Goal: Book appointment/travel/reservation

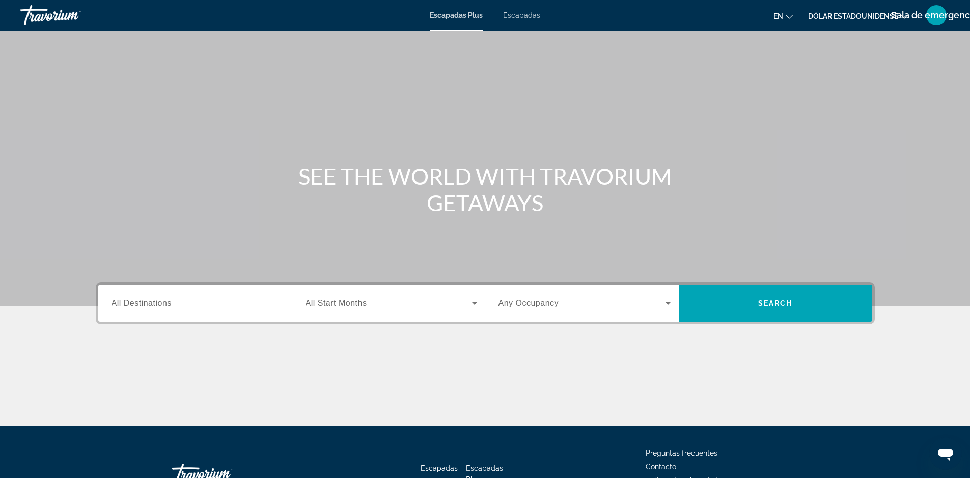
click at [609, 306] on span "Widget de búsqueda" at bounding box center [582, 303] width 167 height 12
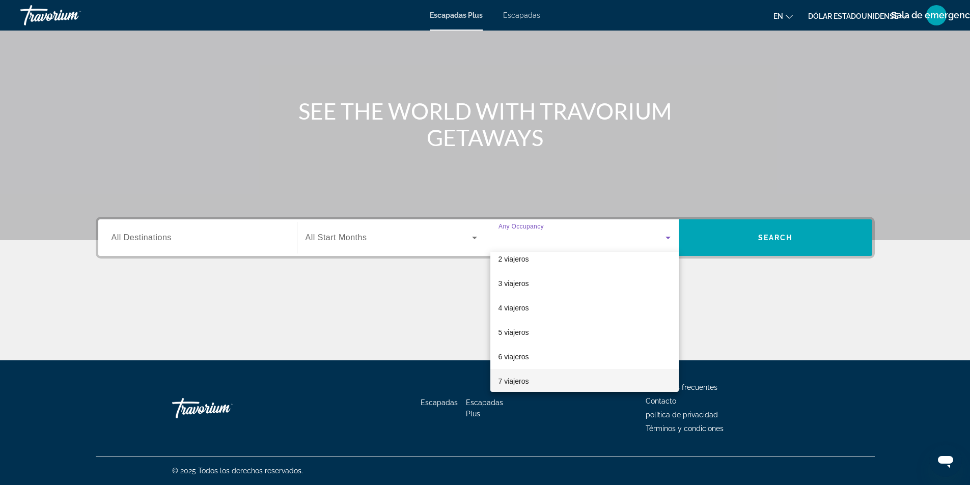
scroll to position [51, 0]
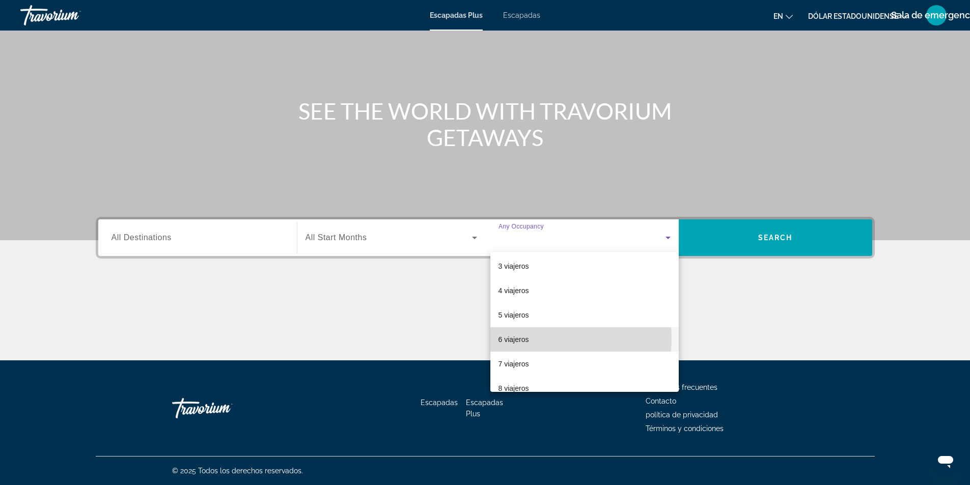
click at [540, 339] on mat-option "6 viajeros" at bounding box center [584, 339] width 188 height 24
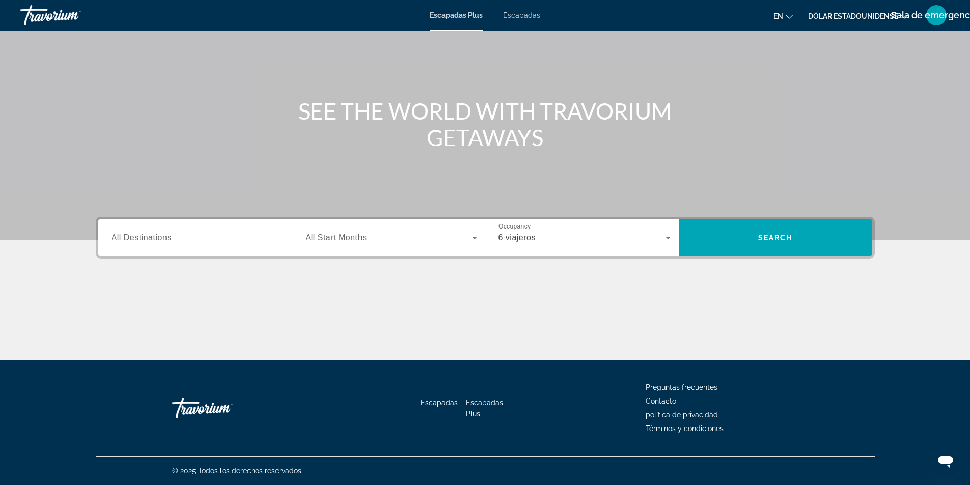
click at [365, 237] on span "All Start Months" at bounding box center [337, 237] width 62 height 9
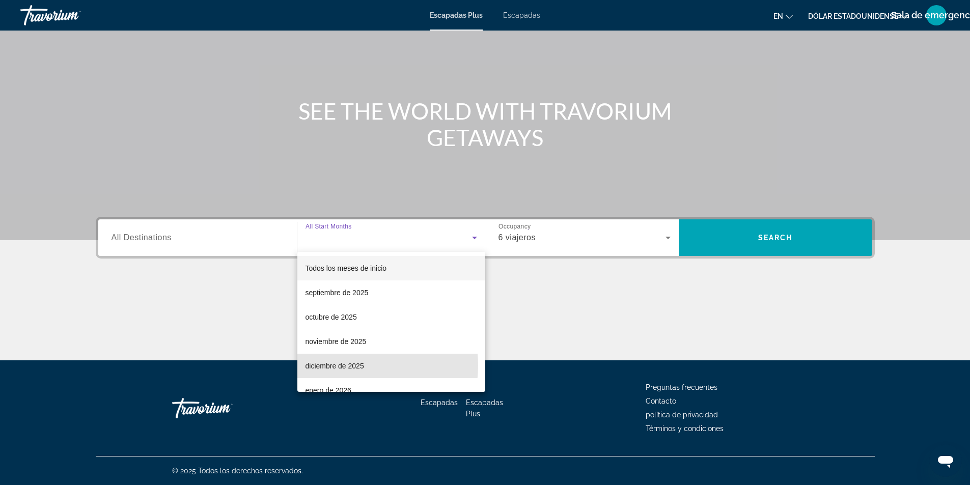
drag, startPoint x: 350, startPoint y: 366, endPoint x: 576, endPoint y: 326, distance: 229.0
click at [360, 366] on font "diciembre de 2025" at bounding box center [335, 366] width 59 height 8
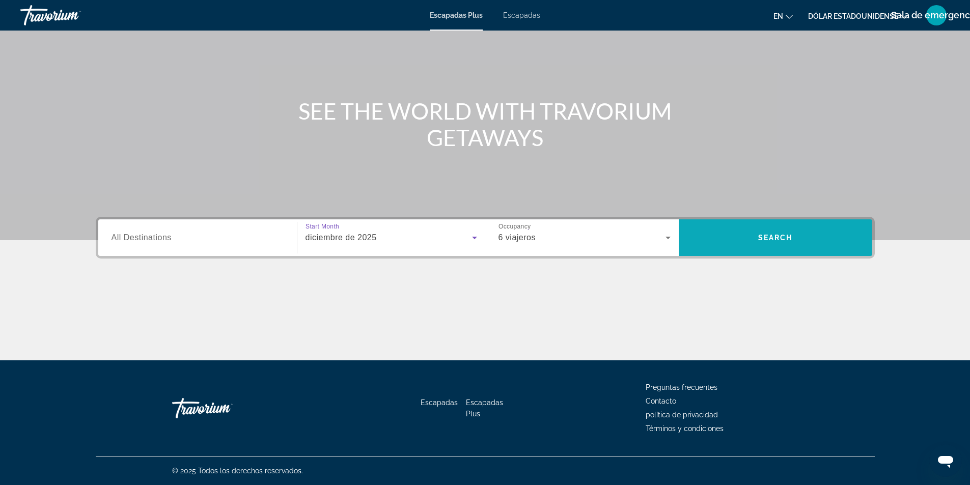
click at [797, 239] on span "Widget de búsqueda" at bounding box center [776, 238] width 194 height 24
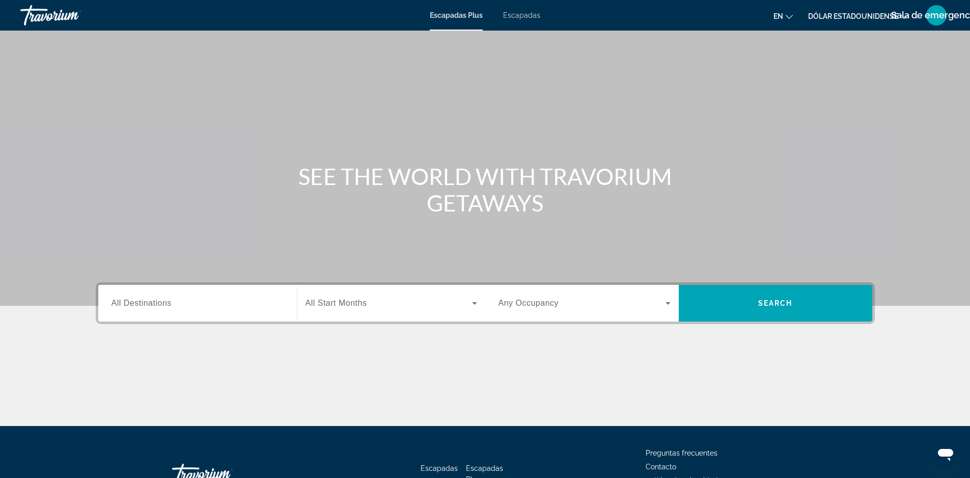
click at [341, 309] on span "Widget de búsqueda" at bounding box center [389, 303] width 167 height 12
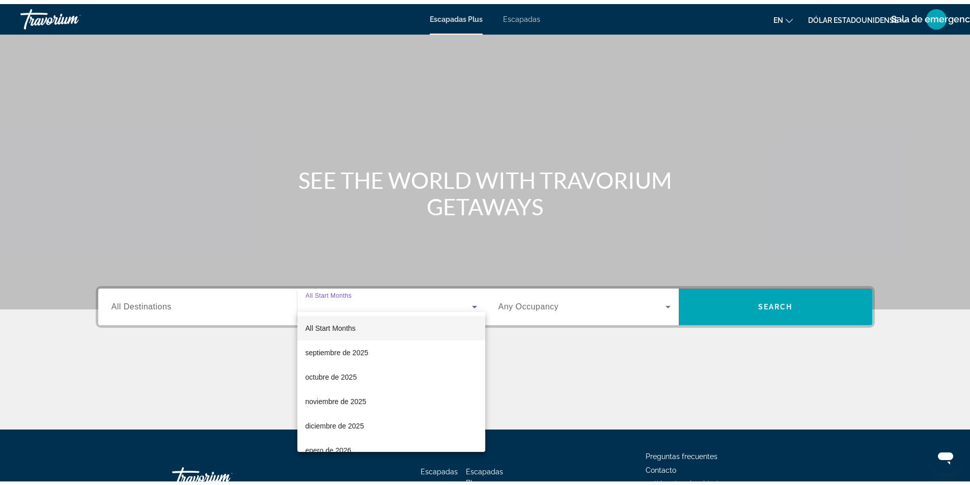
scroll to position [65, 0]
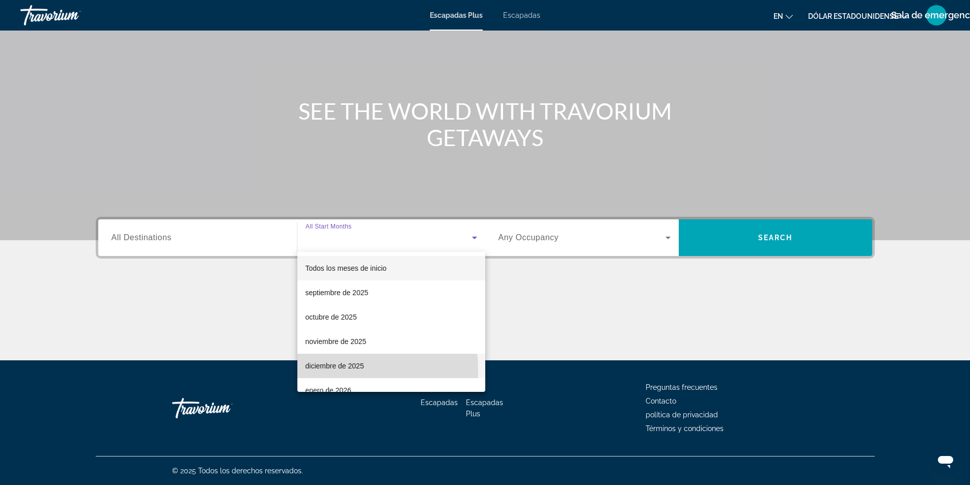
click at [340, 370] on font "diciembre de 2025" at bounding box center [335, 366] width 59 height 8
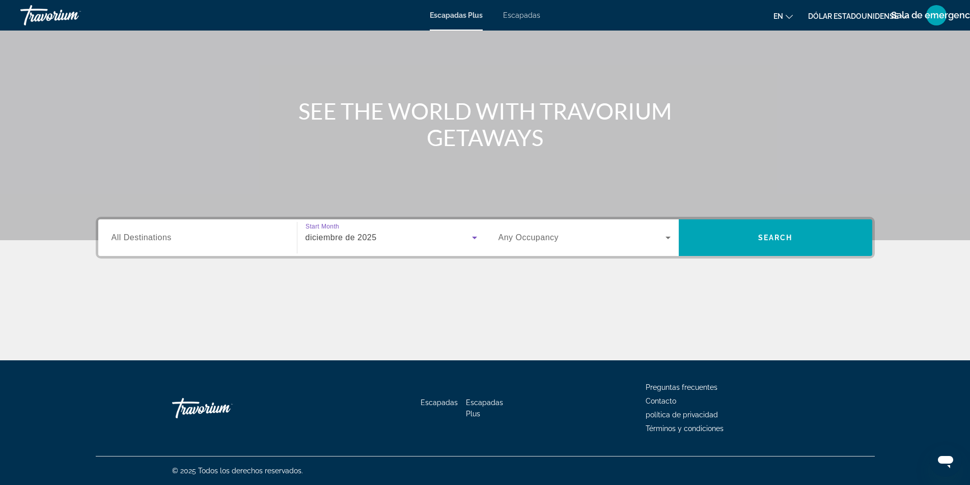
click at [641, 247] on div "Widget de búsqueda" at bounding box center [585, 238] width 172 height 29
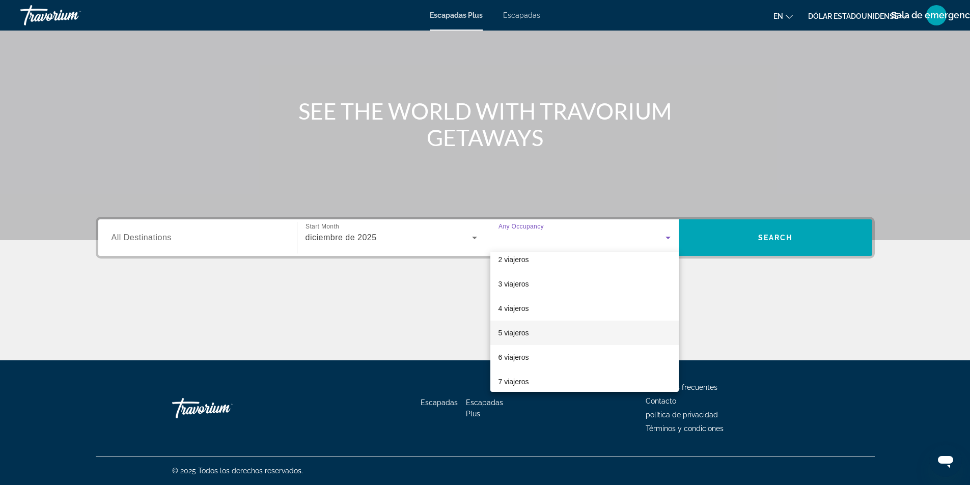
scroll to position [51, 0]
click at [519, 337] on font "6 viajeros" at bounding box center [514, 340] width 31 height 8
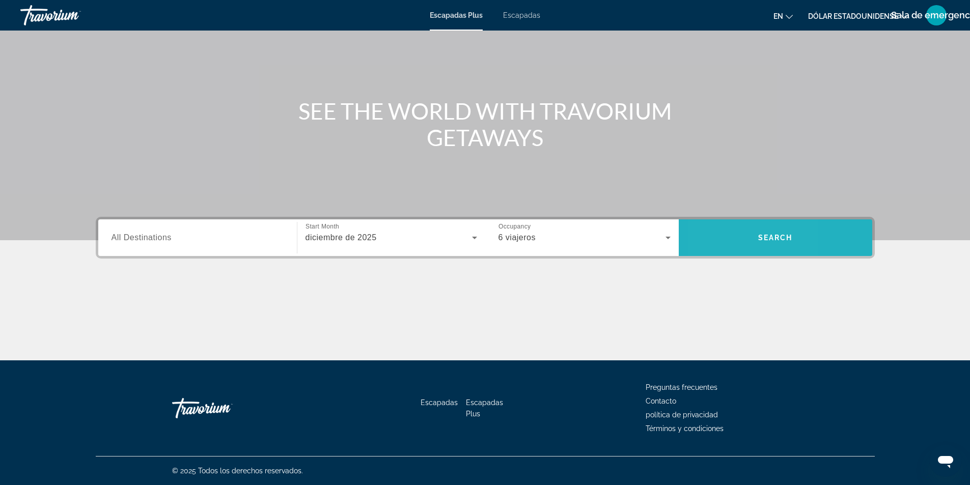
click at [716, 245] on span "Widget de búsqueda" at bounding box center [776, 238] width 194 height 24
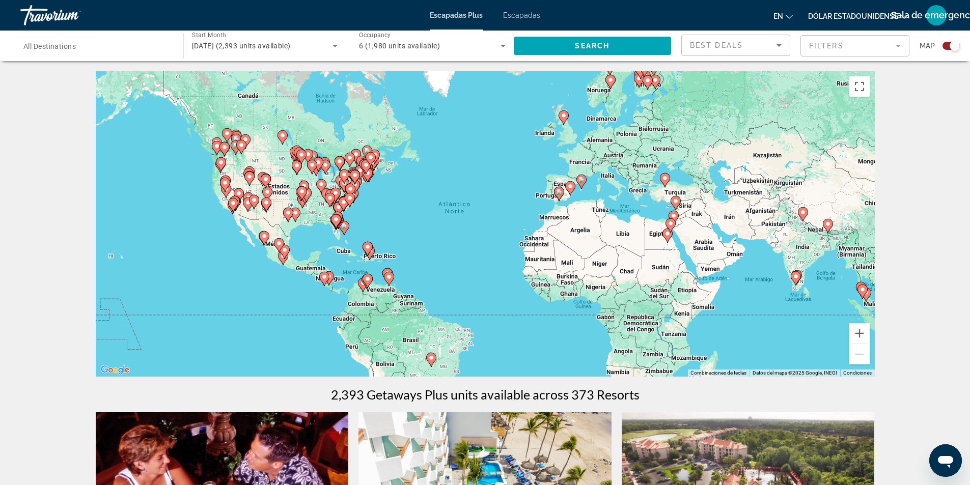
click at [665, 183] on icon "Contenido principal" at bounding box center [664, 180] width 9 height 13
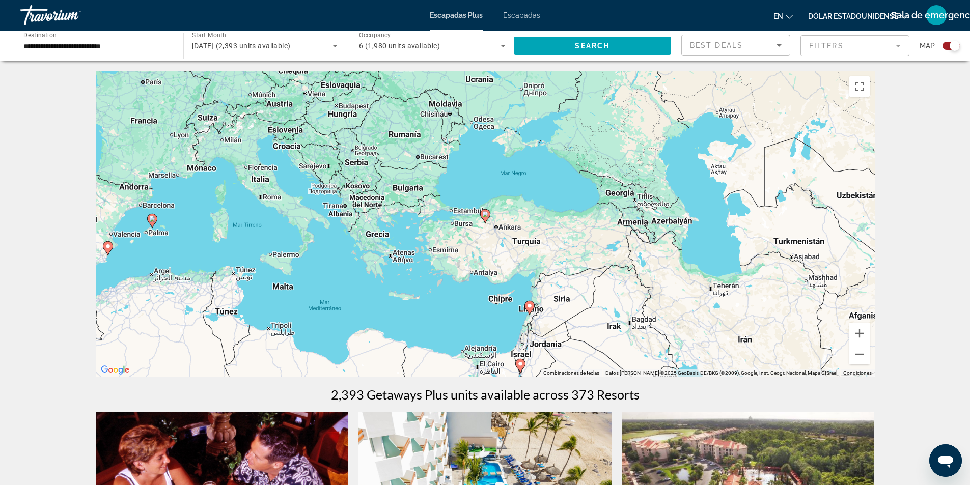
click at [482, 216] on icon "Contenido principal" at bounding box center [484, 216] width 9 height 13
type input "**********"
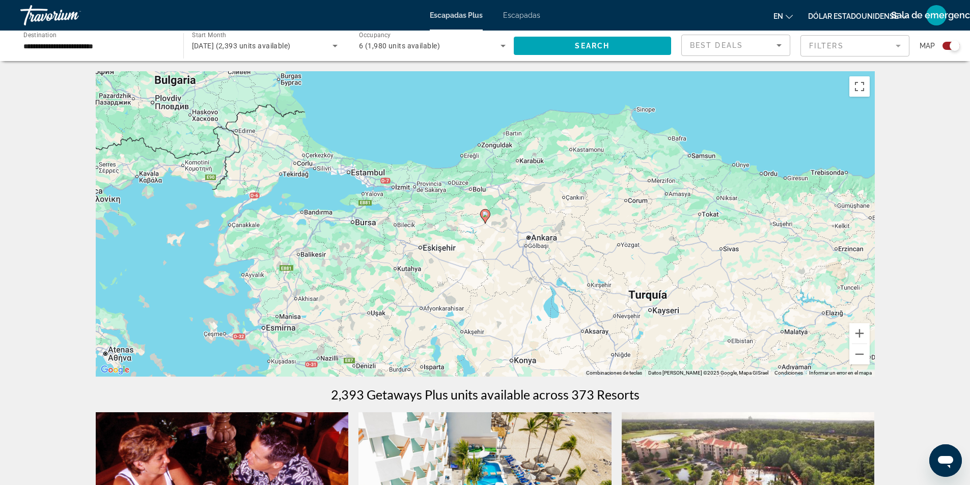
click at [484, 217] on image "Contenido principal" at bounding box center [485, 214] width 6 height 6
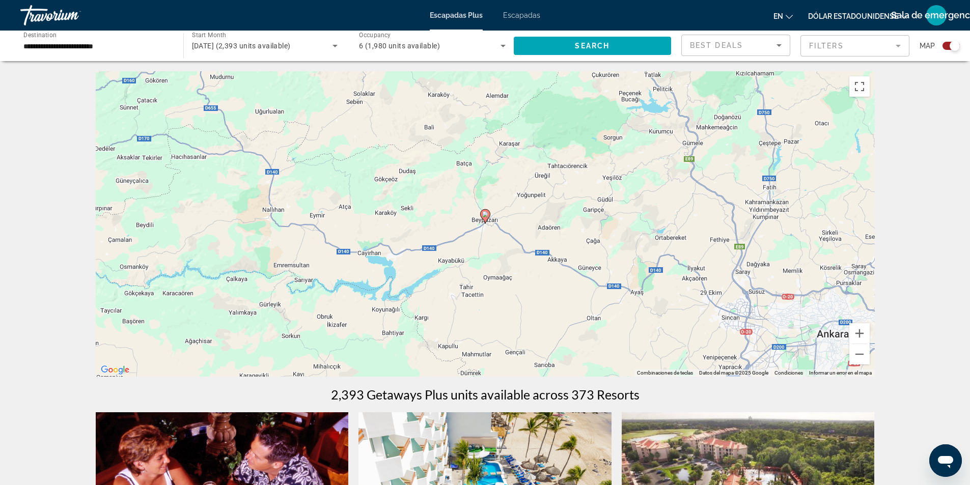
click at [489, 222] on gmp-advanced-marker "Contenido principal" at bounding box center [485, 216] width 10 height 15
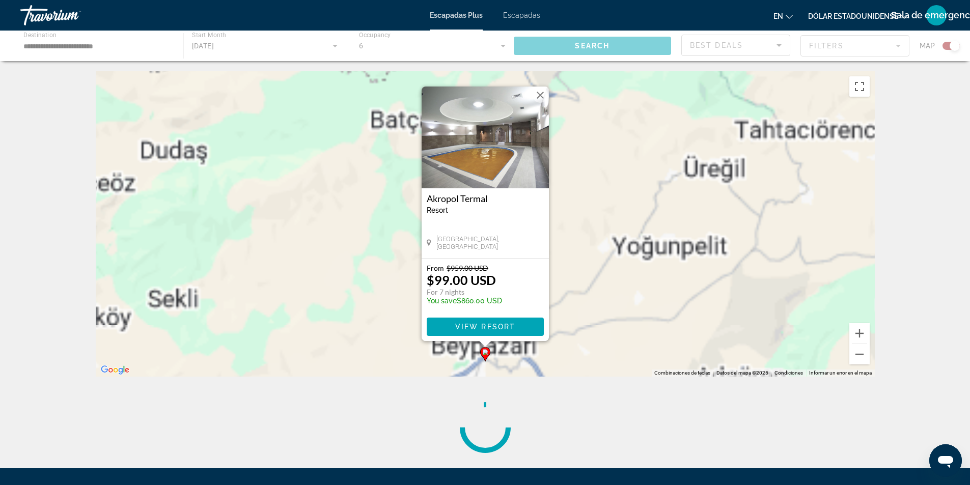
click at [485, 216] on div "[GEOGRAPHIC_DATA] - This is an adults only resort" at bounding box center [485, 208] width 117 height 29
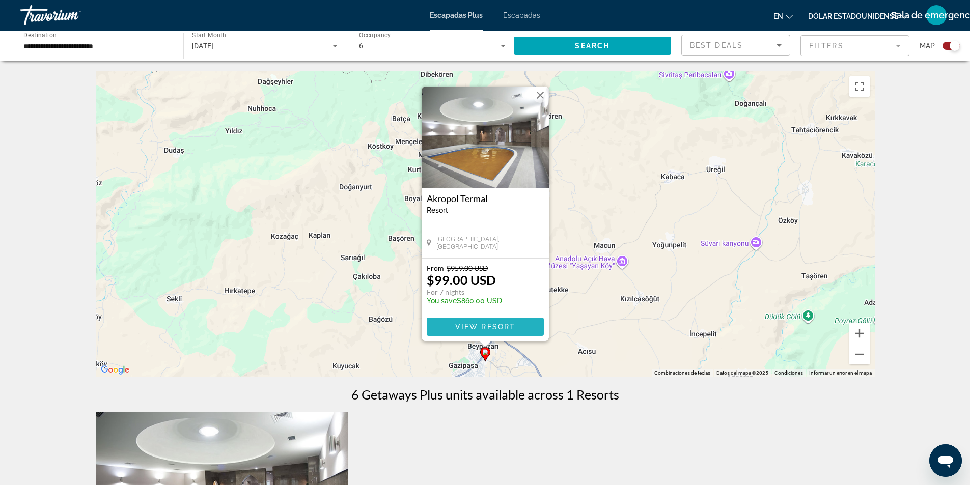
click at [494, 323] on span "View Resort" at bounding box center [485, 327] width 60 height 8
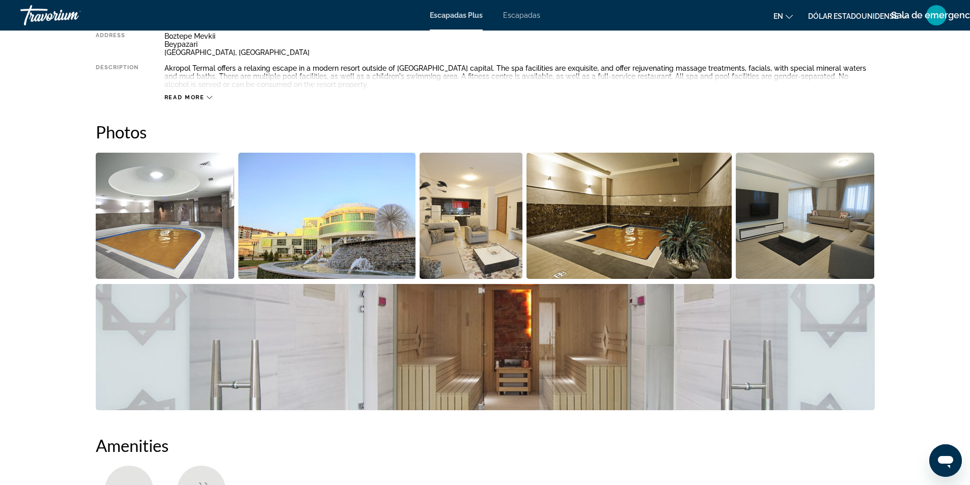
scroll to position [407, 0]
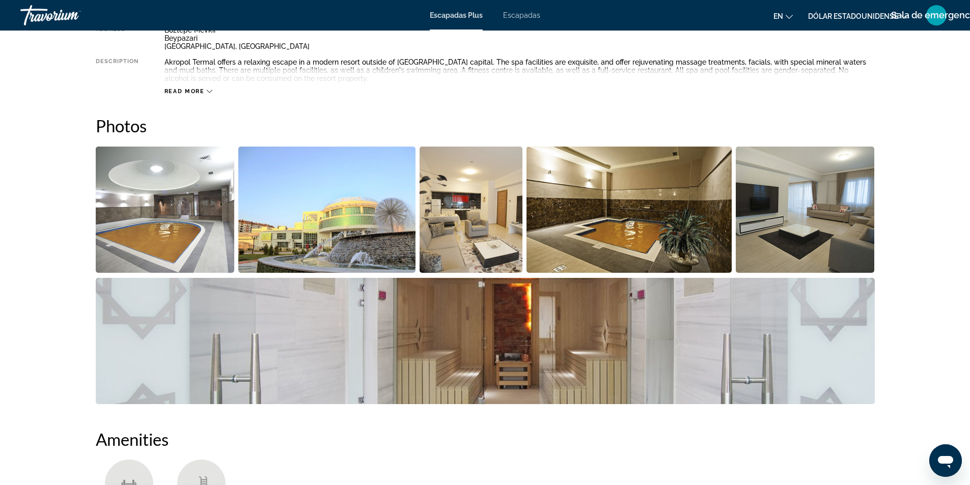
click at [286, 321] on img "Open full-screen image slider" at bounding box center [485, 341] width 779 height 126
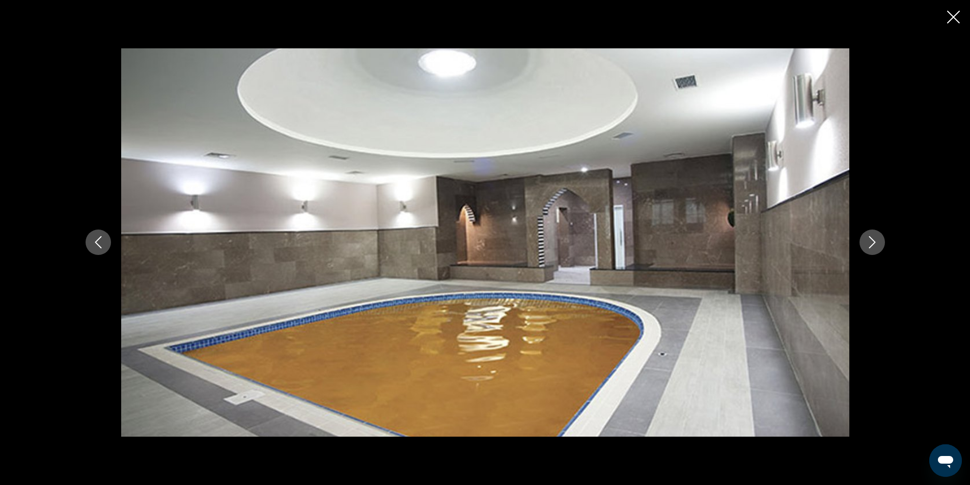
click at [876, 243] on icon "Next image" at bounding box center [872, 242] width 12 height 12
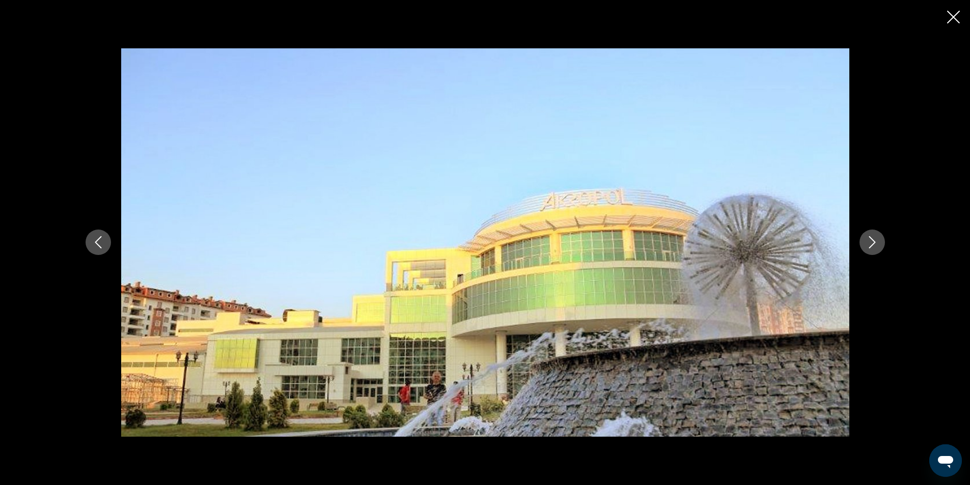
click at [875, 244] on icon "Next image" at bounding box center [872, 242] width 12 height 12
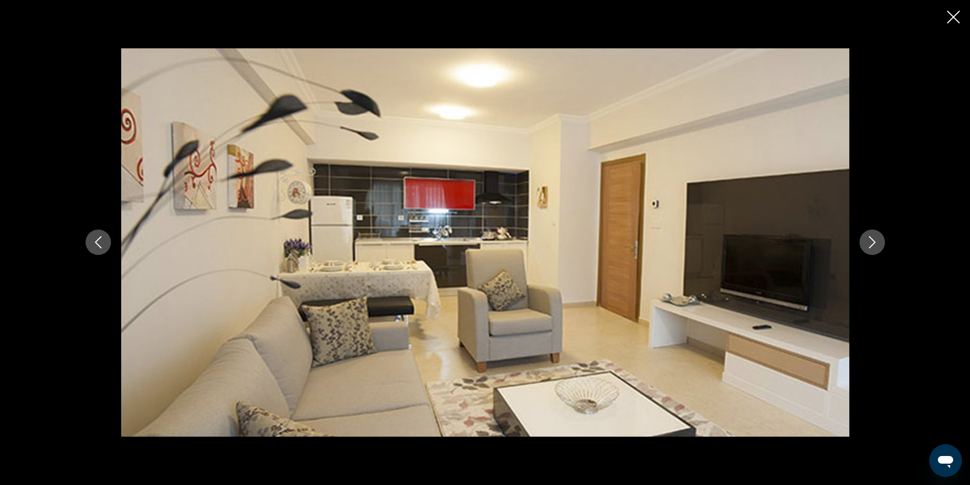
click at [875, 244] on icon "Next image" at bounding box center [872, 242] width 12 height 12
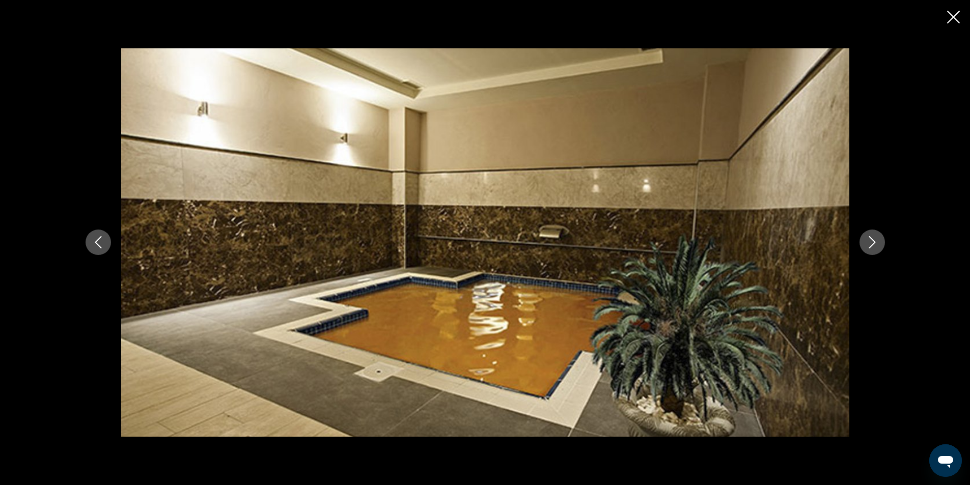
click at [875, 244] on icon "Next image" at bounding box center [872, 242] width 12 height 12
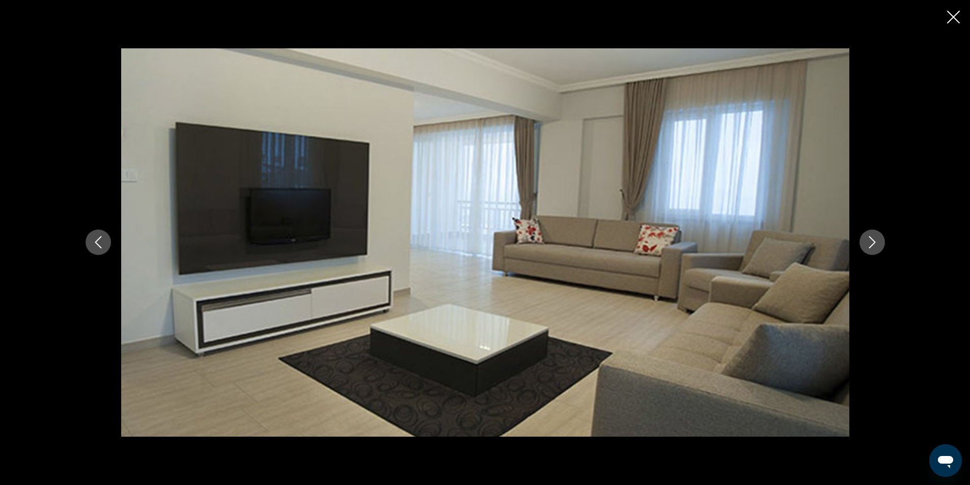
click at [875, 244] on icon "Next image" at bounding box center [872, 242] width 12 height 12
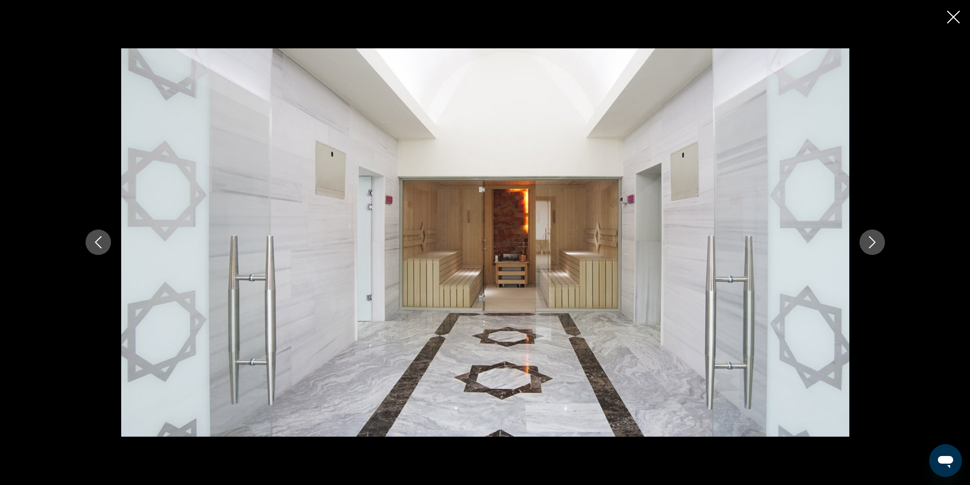
click at [875, 244] on icon "Next image" at bounding box center [872, 242] width 12 height 12
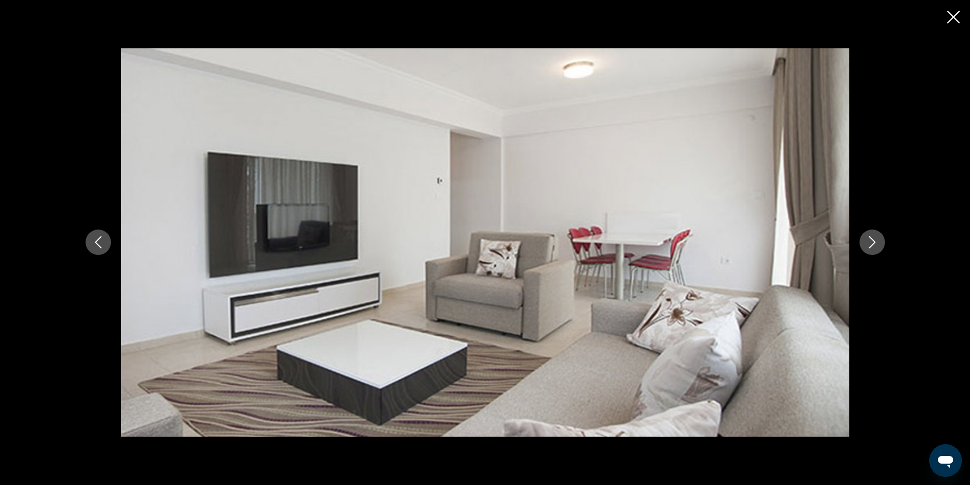
click at [874, 245] on icon "Next image" at bounding box center [872, 242] width 12 height 12
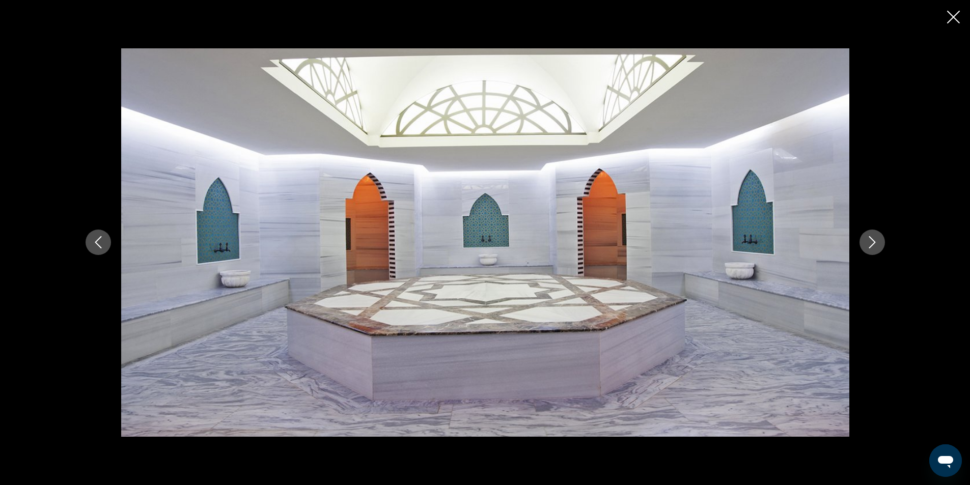
click at [874, 245] on icon "Next image" at bounding box center [872, 242] width 12 height 12
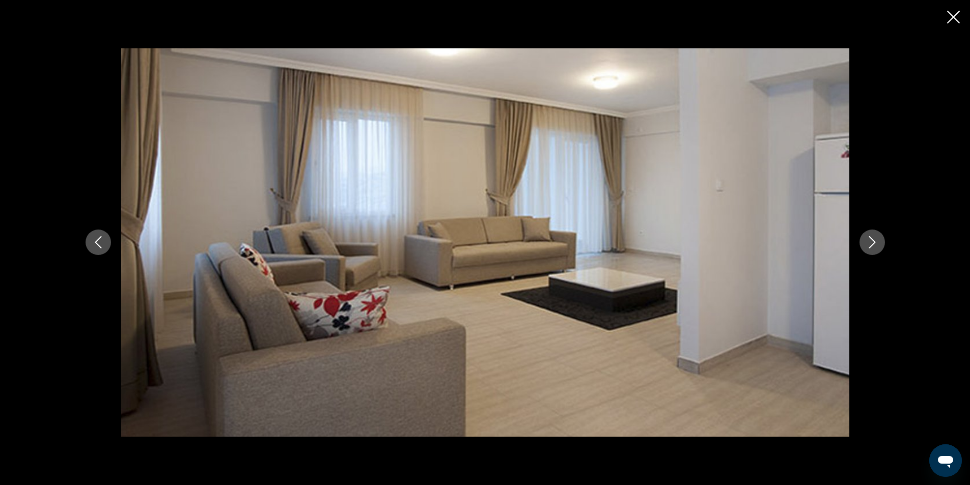
click at [874, 245] on icon "Next image" at bounding box center [872, 242] width 12 height 12
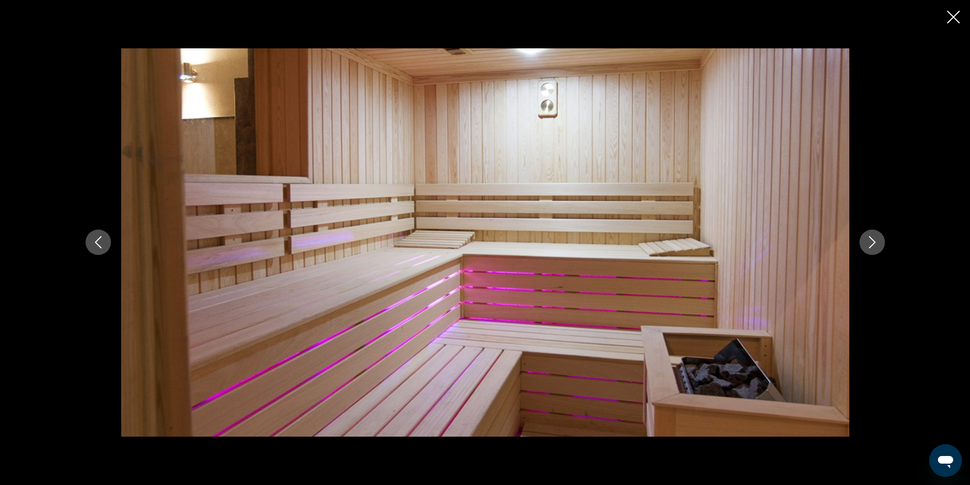
click at [961, 13] on div "prev next" at bounding box center [485, 242] width 970 height 485
click at [954, 16] on icon "Close slideshow" at bounding box center [953, 17] width 13 height 13
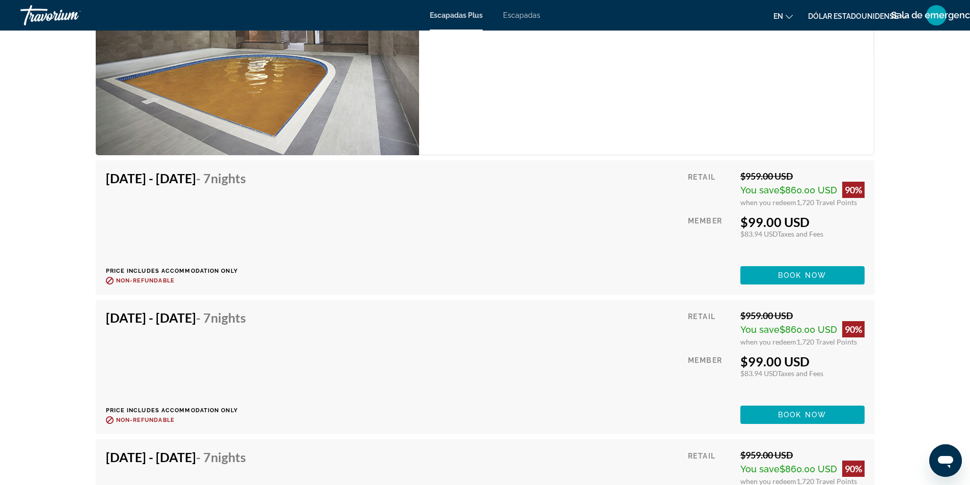
scroll to position [1630, 0]
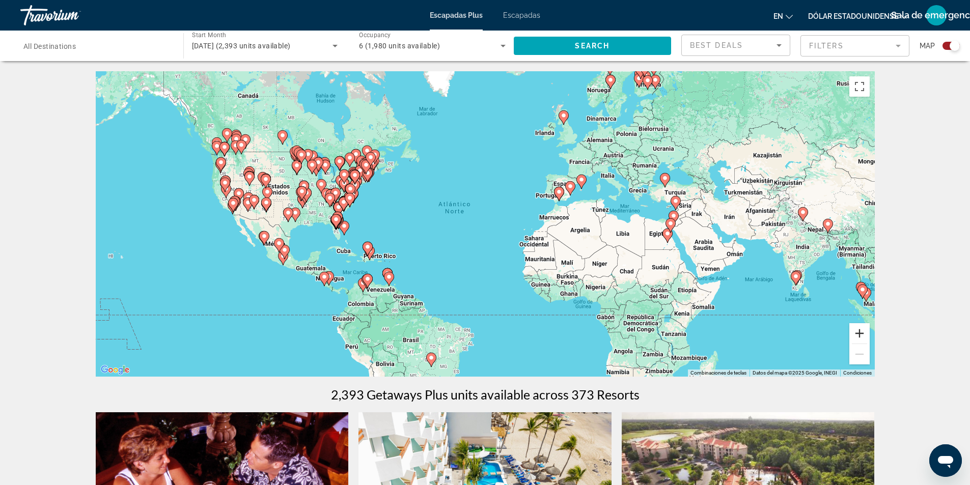
click at [861, 333] on button "Acercar" at bounding box center [859, 333] width 20 height 20
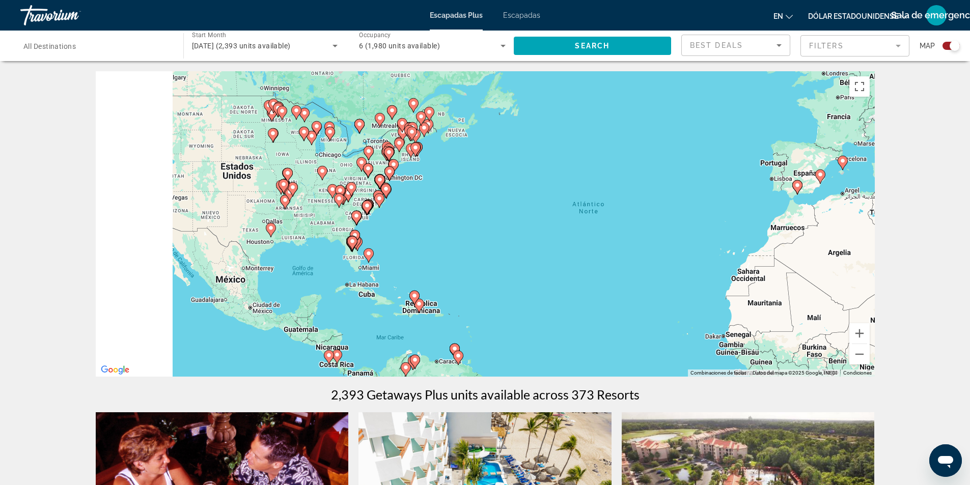
drag, startPoint x: 337, startPoint y: 304, endPoint x: 504, endPoint y: 320, distance: 168.3
click at [504, 320] on div "Para activar la función de arrastrar con el teclado, presiona Alt + Intro. Una …" at bounding box center [485, 224] width 779 height 306
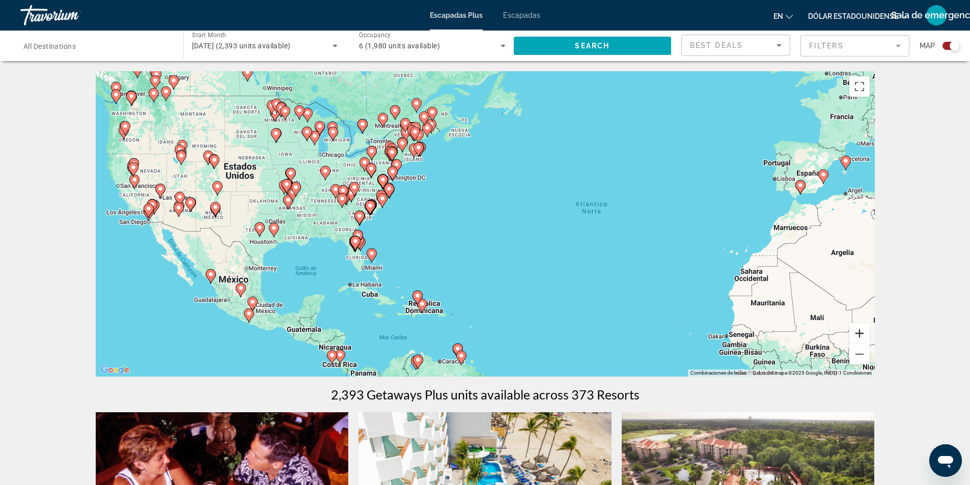
click at [860, 337] on button "Acercar" at bounding box center [859, 333] width 20 height 20
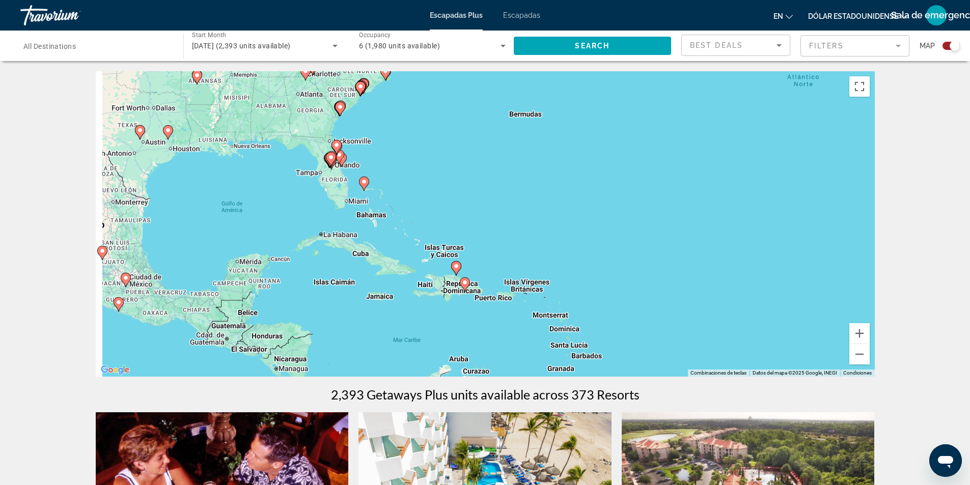
drag, startPoint x: 467, startPoint y: 274, endPoint x: 519, endPoint y: 217, distance: 76.8
click at [519, 217] on div "Para activar la función de arrastrar con el teclado, presiona Alt + Intro. Una …" at bounding box center [485, 224] width 779 height 306
click at [464, 284] on image "Contenido principal" at bounding box center [465, 283] width 6 height 6
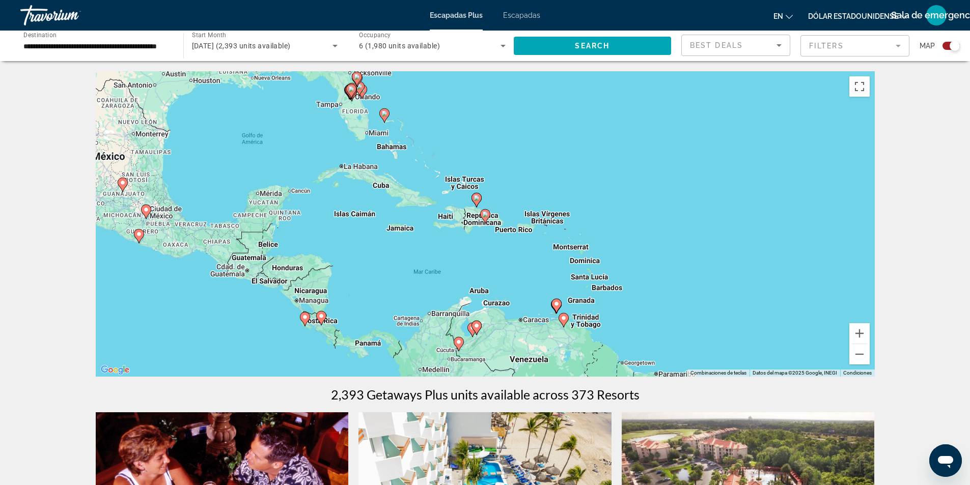
click at [484, 214] on image "Contenido principal" at bounding box center [485, 214] width 6 height 6
type input "**********"
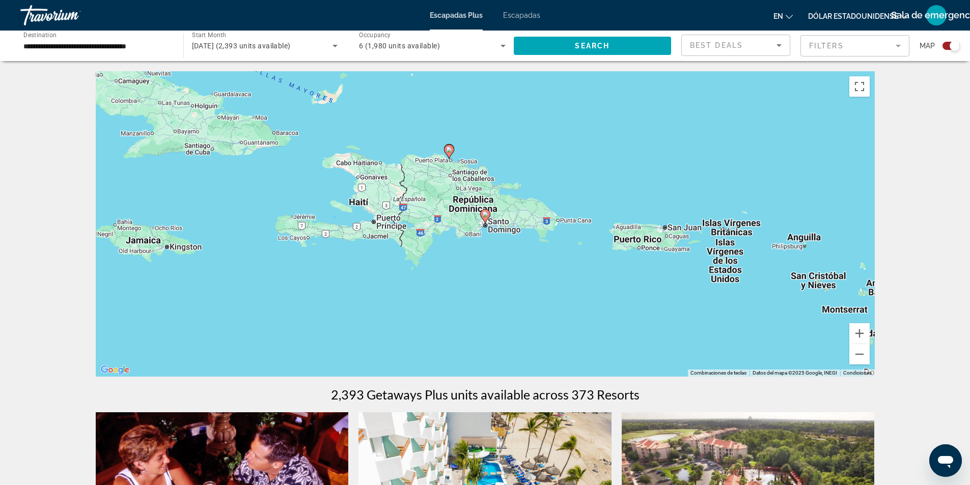
click at [485, 214] on image "Contenido principal" at bounding box center [485, 214] width 6 height 6
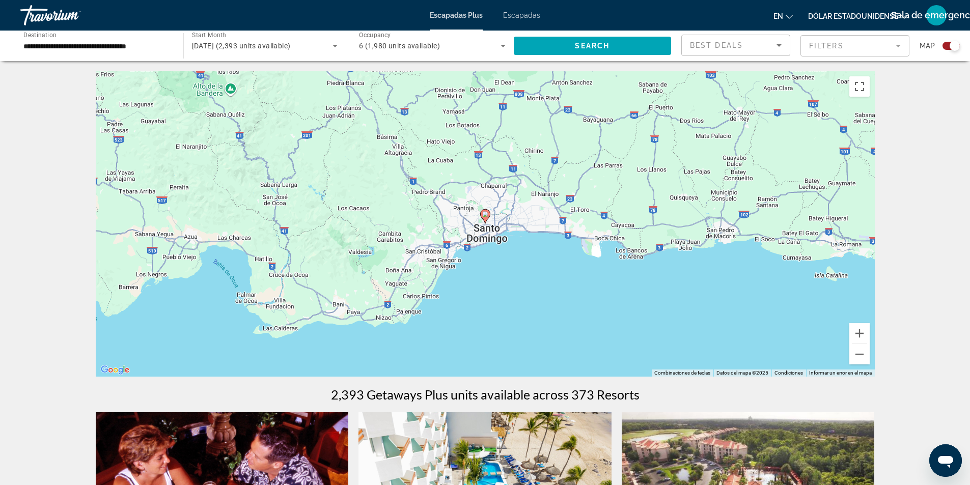
click at [482, 216] on icon "Contenido principal" at bounding box center [484, 216] width 9 height 13
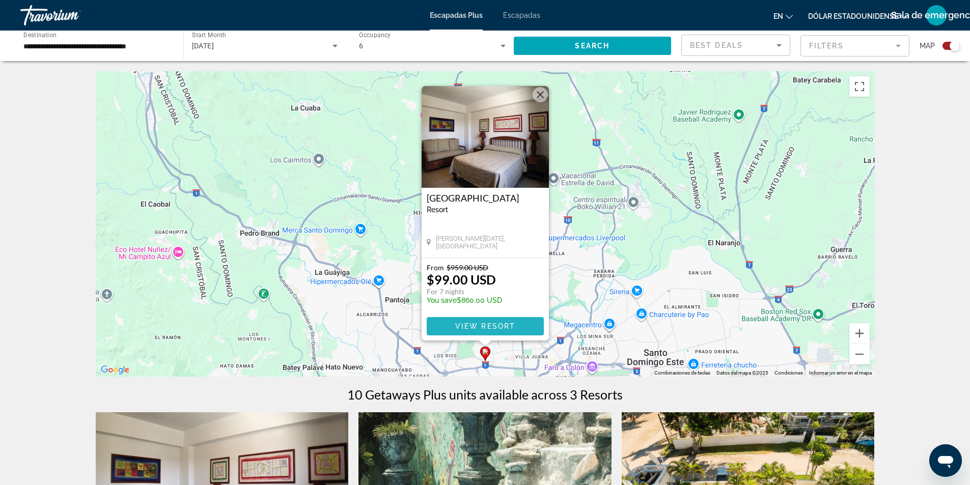
click at [482, 325] on span "View Resort" at bounding box center [485, 326] width 60 height 8
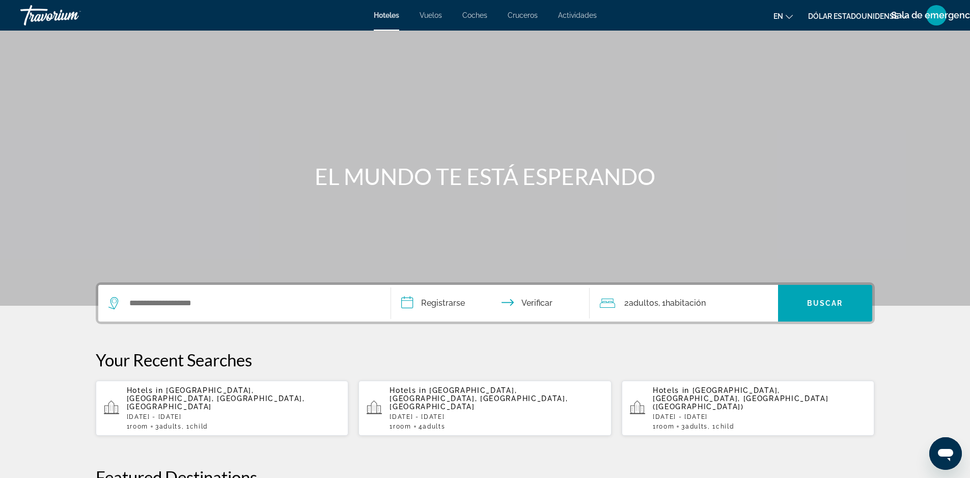
click at [708, 423] on span "Adults" at bounding box center [696, 426] width 22 height 7
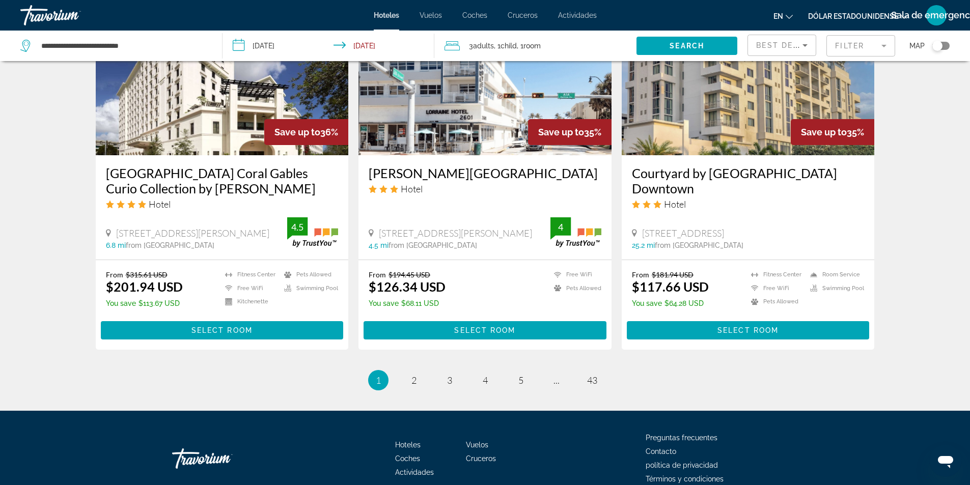
scroll to position [1259, 0]
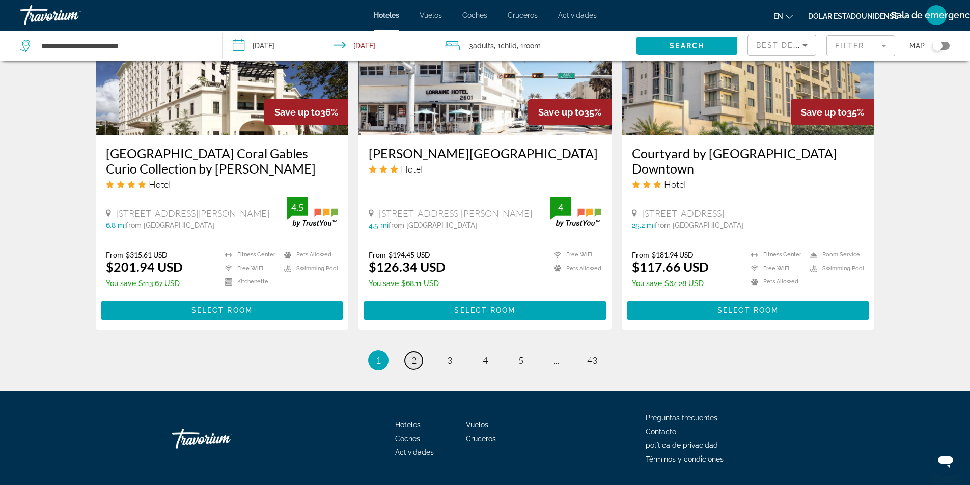
click at [409, 352] on link "page 2" at bounding box center [414, 361] width 18 height 18
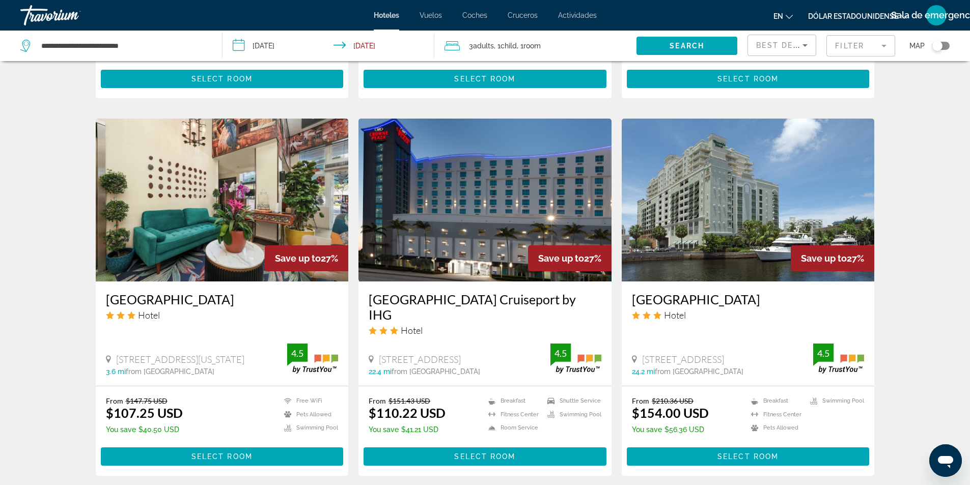
scroll to position [1120, 0]
